Goal: Task Accomplishment & Management: Manage account settings

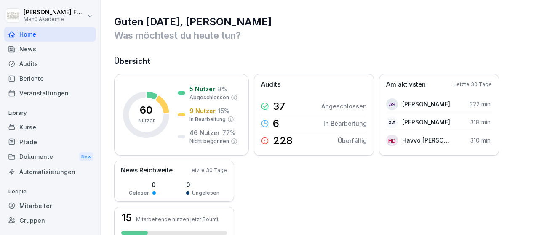
click at [41, 203] on div "Mitarbeiter" at bounding box center [50, 206] width 92 height 15
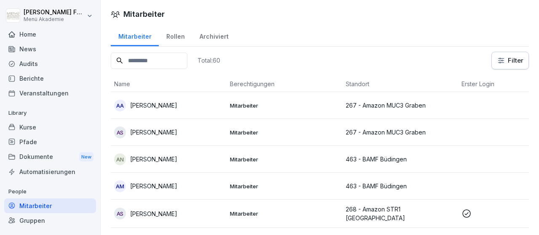
click at [506, 58] on html "[PERSON_NAME] Menü Akademie Home News Audits Berichte Veranstaltungen Library K…" at bounding box center [269, 117] width 539 height 235
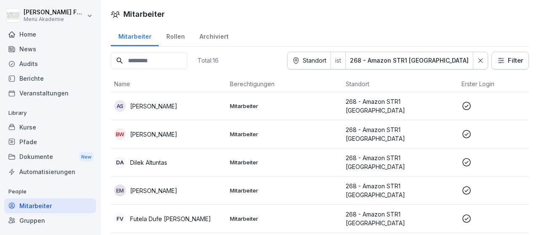
click at [171, 103] on p "[PERSON_NAME]" at bounding box center [153, 106] width 47 height 9
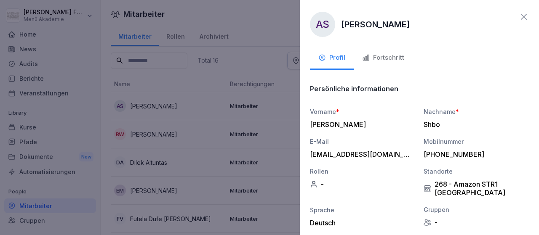
click at [385, 56] on div "Fortschritt" at bounding box center [383, 58] width 42 height 10
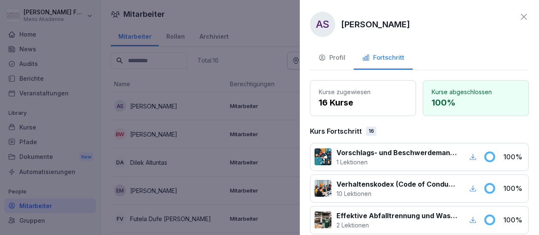
click at [291, 85] on div at bounding box center [269, 117] width 539 height 235
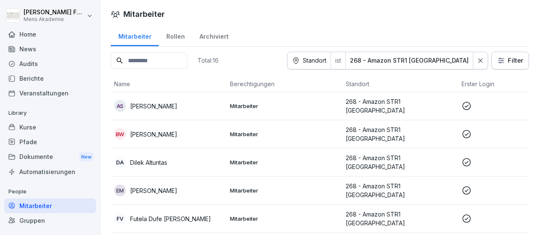
click at [177, 131] on p "[PERSON_NAME]" at bounding box center [153, 134] width 47 height 9
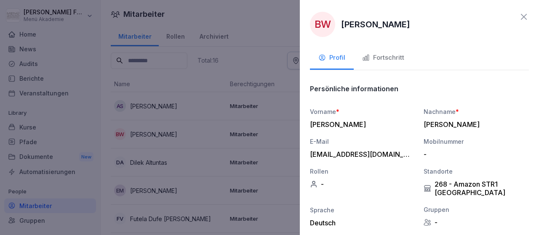
click at [383, 56] on div "Fortschritt" at bounding box center [383, 58] width 42 height 10
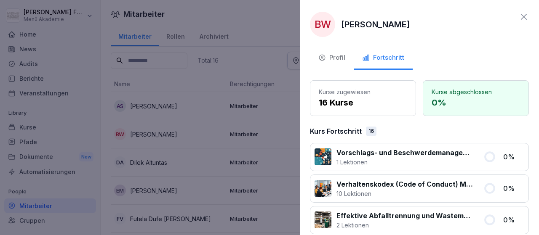
click at [291, 147] on div at bounding box center [269, 117] width 539 height 235
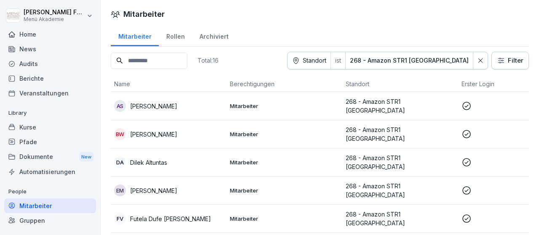
click at [149, 158] on p "Dilek Altuntas" at bounding box center [148, 162] width 37 height 9
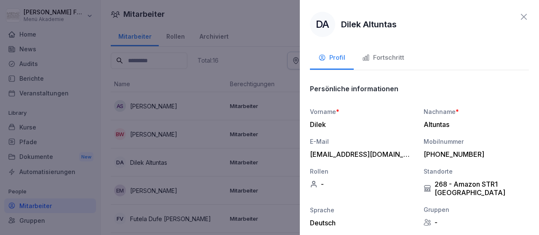
click at [391, 57] on div "Fortschritt" at bounding box center [383, 58] width 42 height 10
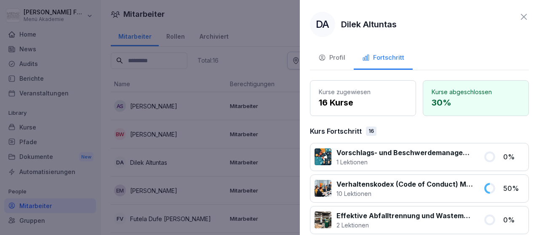
click at [291, 146] on div at bounding box center [269, 117] width 539 height 235
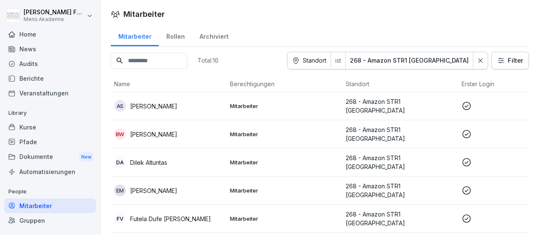
click at [155, 186] on p "[PERSON_NAME]" at bounding box center [153, 190] width 47 height 9
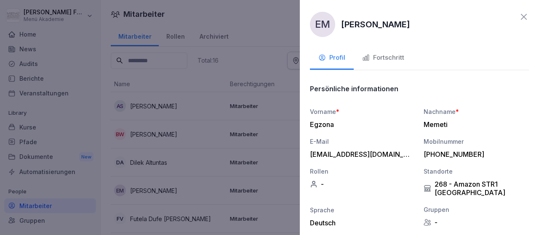
click at [386, 57] on div "Fortschritt" at bounding box center [383, 58] width 42 height 10
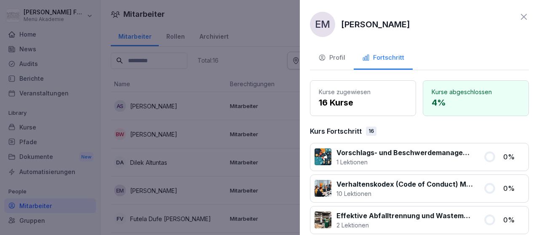
click at [293, 157] on div at bounding box center [269, 117] width 539 height 235
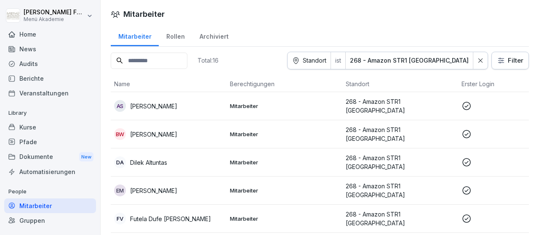
scroll to position [49, 0]
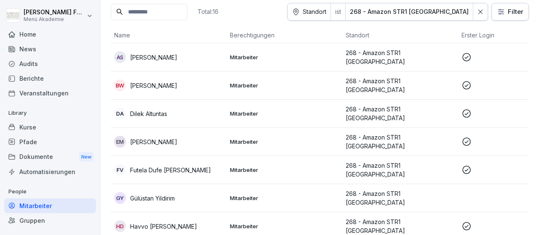
click at [173, 166] on p "Futela Dufe [PERSON_NAME]" at bounding box center [170, 170] width 81 height 9
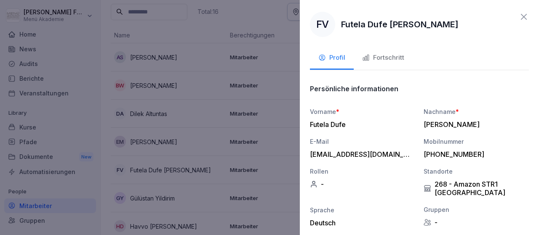
click at [386, 56] on div "Fortschritt" at bounding box center [383, 58] width 42 height 10
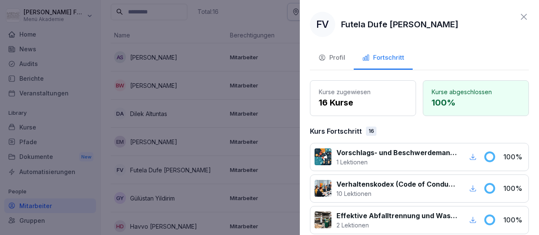
click at [293, 135] on div at bounding box center [269, 117] width 539 height 235
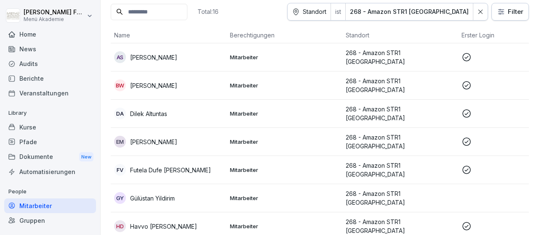
click at [152, 194] on p "Gülüstan Yildirim" at bounding box center [152, 198] width 45 height 9
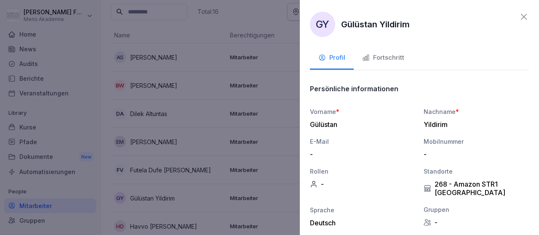
click at [380, 54] on div "Fortschritt" at bounding box center [383, 58] width 42 height 10
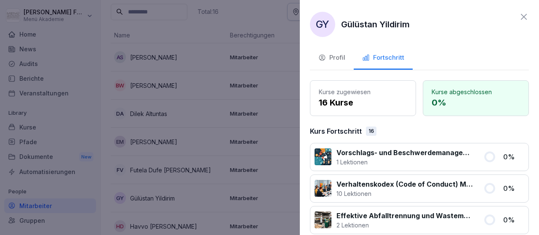
click at [275, 147] on div at bounding box center [269, 117] width 539 height 235
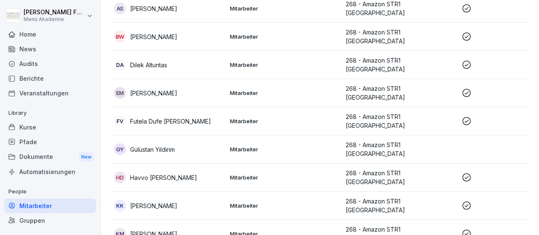
click at [165, 173] on p "Havvo [PERSON_NAME]" at bounding box center [163, 177] width 67 height 9
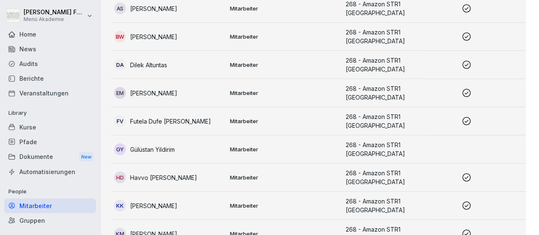
scroll to position [98, 0]
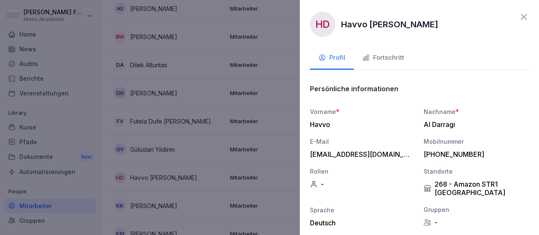
click at [394, 58] on div "Fortschritt" at bounding box center [383, 58] width 42 height 10
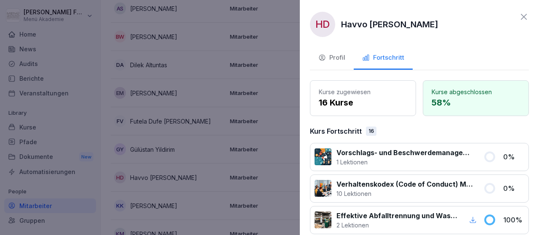
click at [296, 144] on div at bounding box center [269, 117] width 539 height 235
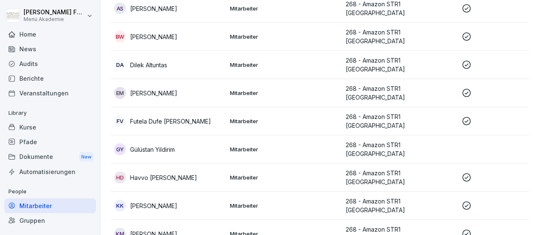
scroll to position [146, 0]
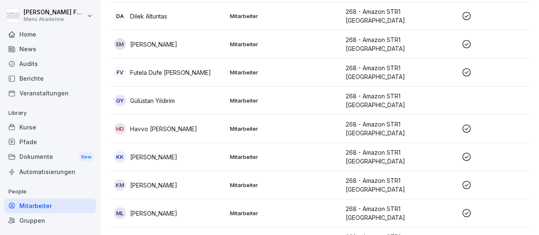
click at [160, 181] on p "[PERSON_NAME]" at bounding box center [153, 185] width 47 height 9
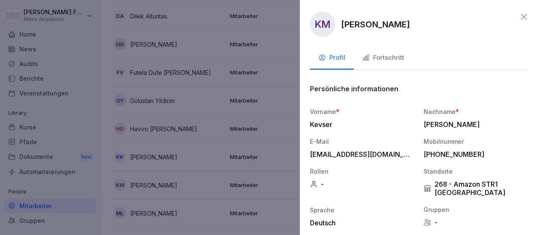
click at [381, 57] on div "Fortschritt" at bounding box center [383, 58] width 42 height 10
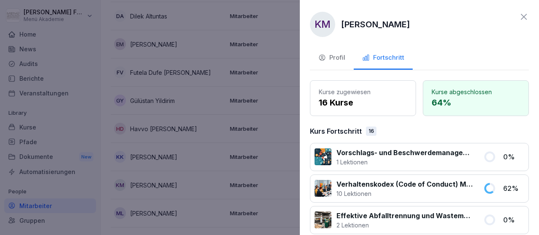
click at [283, 177] on div at bounding box center [269, 117] width 539 height 235
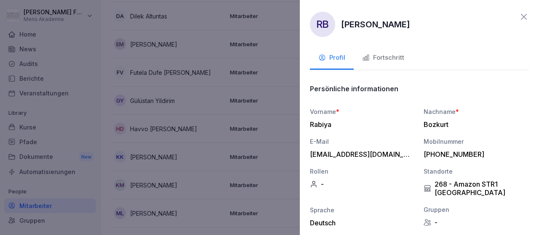
click at [373, 54] on div "Fortschritt" at bounding box center [383, 58] width 42 height 10
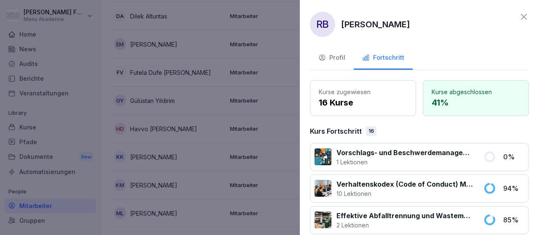
click at [294, 141] on div at bounding box center [269, 117] width 539 height 235
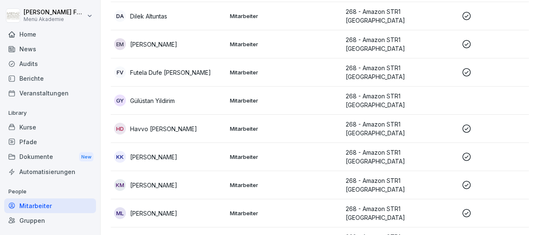
click at [149, 209] on p "[PERSON_NAME]" at bounding box center [153, 213] width 47 height 9
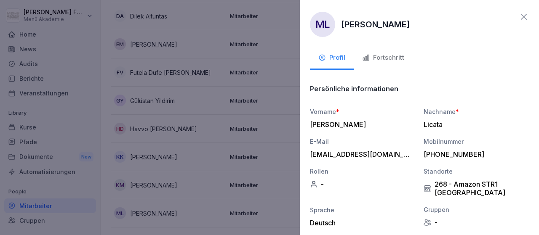
click at [383, 57] on div "Fortschritt" at bounding box center [383, 58] width 42 height 10
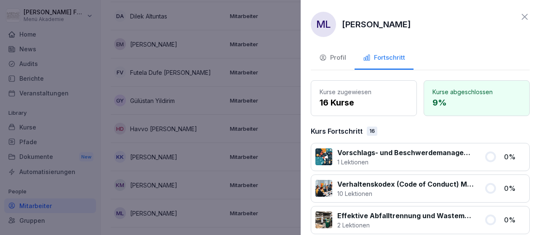
click at [299, 155] on div at bounding box center [269, 117] width 539 height 235
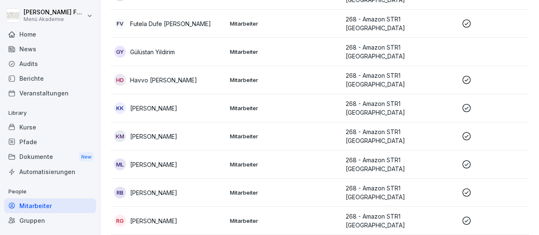
scroll to position [244, 0]
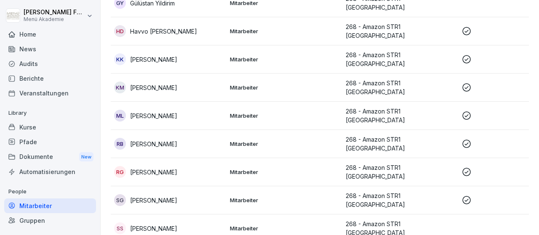
click at [155, 168] on p "[PERSON_NAME]" at bounding box center [153, 172] width 47 height 9
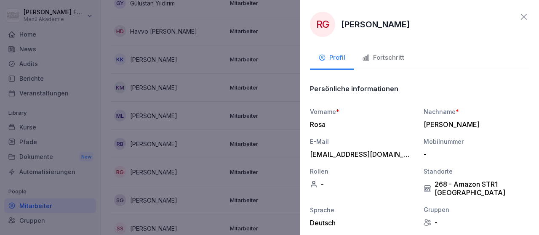
click at [389, 55] on div "Fortschritt" at bounding box center [383, 58] width 42 height 10
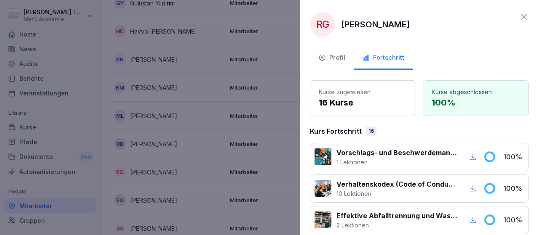
click at [300, 151] on div "RG [PERSON_NAME] Profil Fortschritt Kurse zugewiesen 16 Kurse Kurse abgeschloss…" at bounding box center [419, 117] width 239 height 235
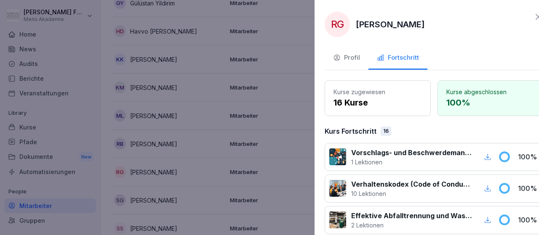
click at [297, 146] on div at bounding box center [269, 117] width 539 height 235
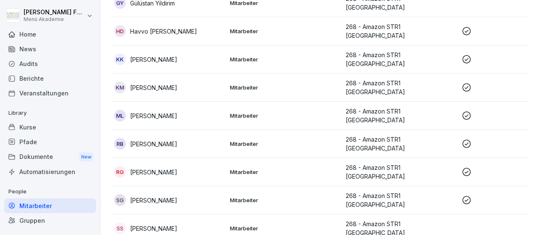
click at [175, 196] on p "[PERSON_NAME]" at bounding box center [153, 200] width 47 height 9
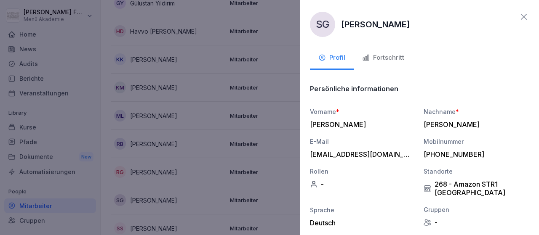
click at [386, 60] on div "Fortschritt" at bounding box center [383, 58] width 42 height 10
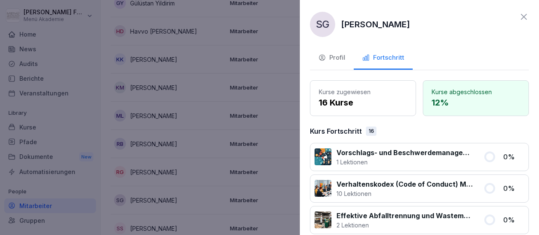
click at [291, 163] on div at bounding box center [269, 117] width 539 height 235
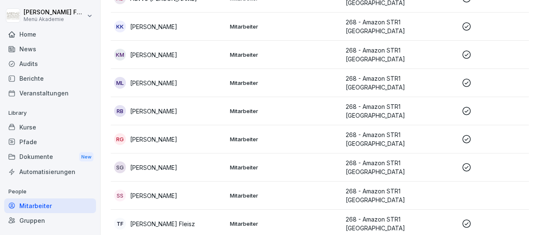
scroll to position [294, 0]
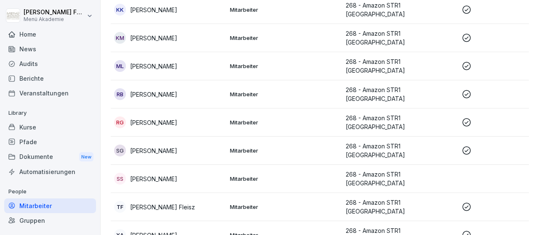
click at [163, 203] on p "[PERSON_NAME] Fleisz" at bounding box center [162, 207] width 65 height 9
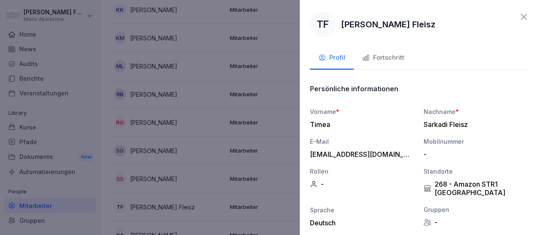
click at [390, 57] on div "Fortschritt" at bounding box center [383, 58] width 42 height 10
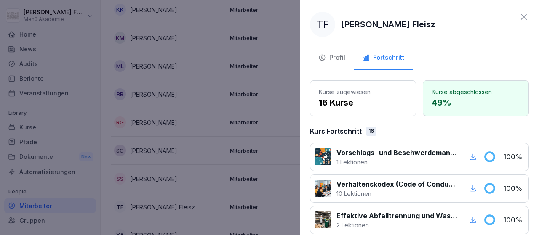
click at [296, 154] on div at bounding box center [269, 117] width 539 height 235
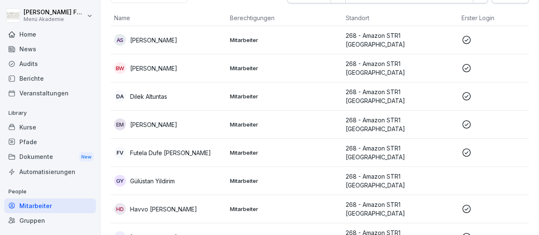
scroll to position [0, 0]
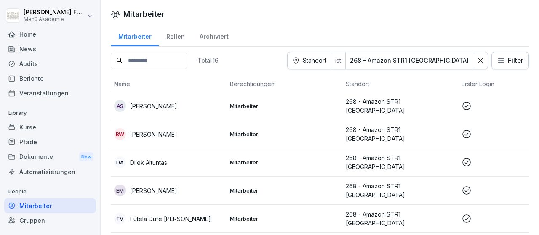
click at [24, 33] on div "Home" at bounding box center [50, 34] width 92 height 15
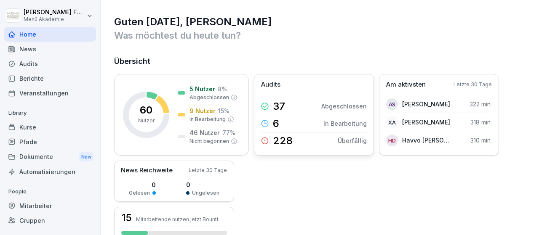
click at [269, 85] on p "Audits" at bounding box center [270, 85] width 19 height 10
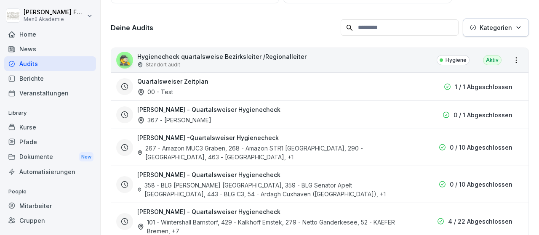
scroll to position [98, 0]
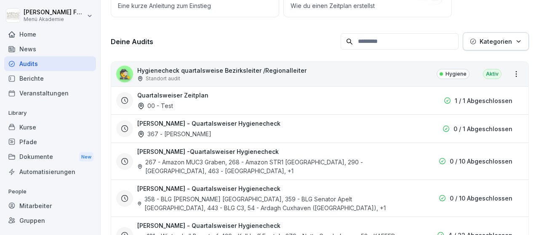
click at [203, 150] on h3 "[PERSON_NAME] -Quartalsweiser Hygienecheck" at bounding box center [207, 151] width 141 height 9
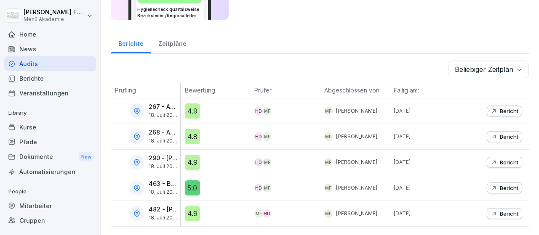
scroll to position [71, 0]
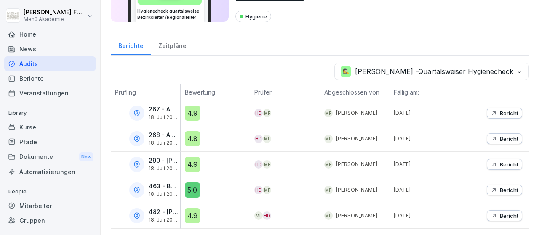
click at [494, 112] on icon "button" at bounding box center [493, 113] width 7 height 7
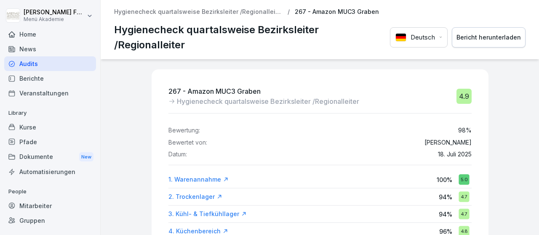
scroll to position [49, 0]
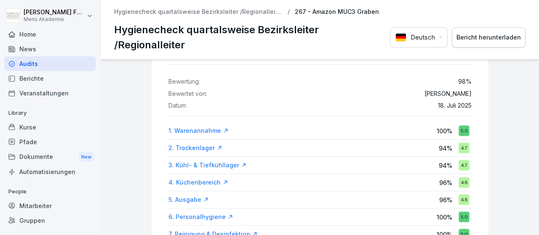
click at [196, 129] on div "1. Warenannahme" at bounding box center [198, 131] width 60 height 8
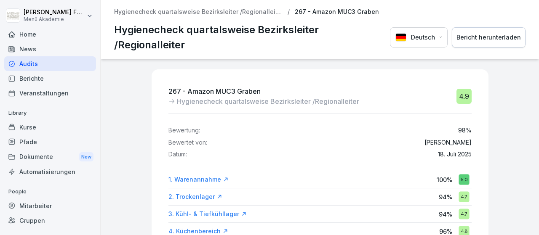
click at [30, 35] on div "Home" at bounding box center [50, 34] width 92 height 15
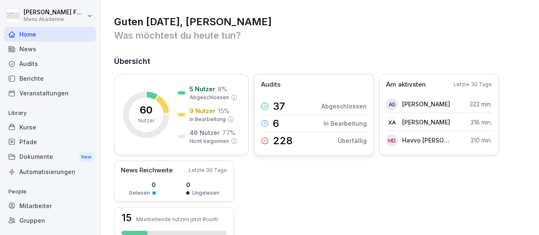
click at [279, 140] on p "228" at bounding box center [283, 141] width 20 height 10
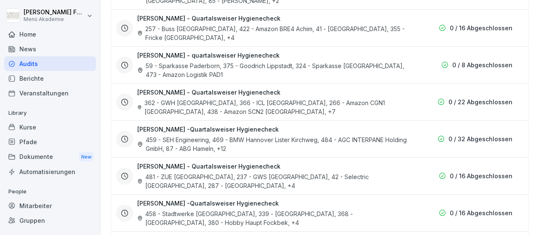
scroll to position [439, 0]
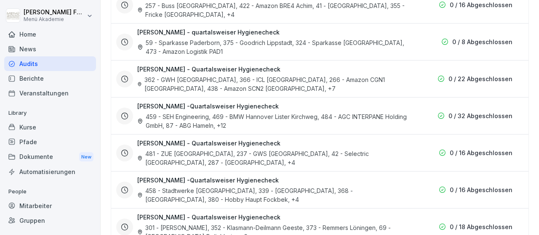
click at [178, 67] on h3 "[PERSON_NAME] - Quartalsweiser Hygienecheck" at bounding box center [208, 69] width 143 height 9
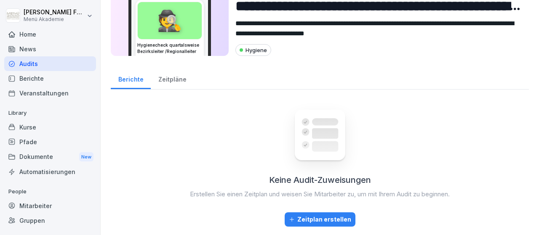
scroll to position [37, 0]
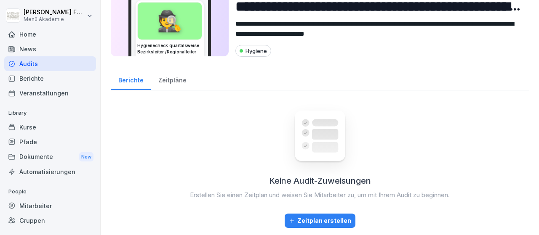
click at [170, 76] on div "Zeitpläne" at bounding box center [172, 79] width 43 height 21
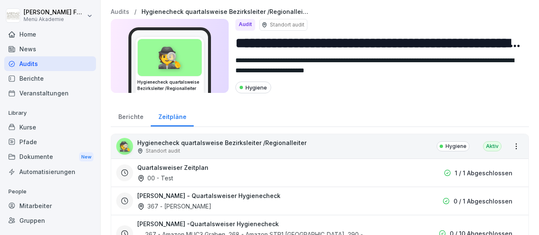
click at [490, 144] on div "Aktiv" at bounding box center [492, 146] width 19 height 10
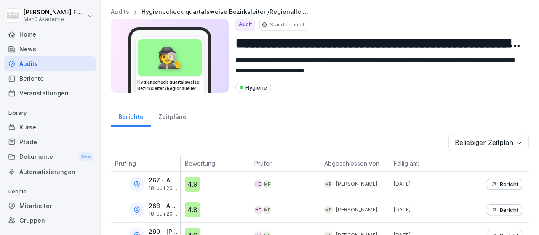
click at [31, 125] on div "Kurse" at bounding box center [50, 127] width 92 height 15
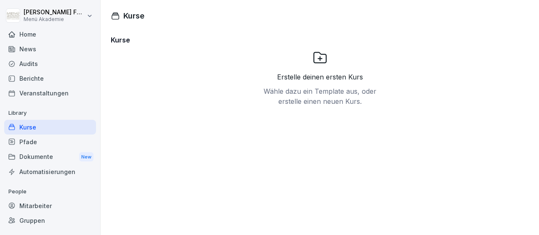
click at [26, 32] on div "Home" at bounding box center [50, 34] width 92 height 15
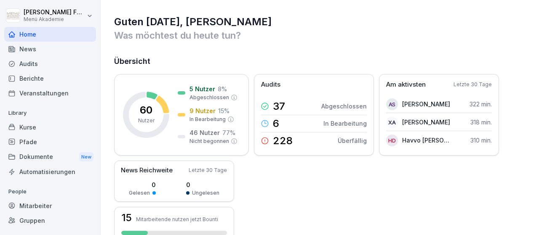
click at [33, 74] on div "Berichte" at bounding box center [50, 78] width 92 height 15
